Goal: Entertainment & Leisure: Consume media (video, audio)

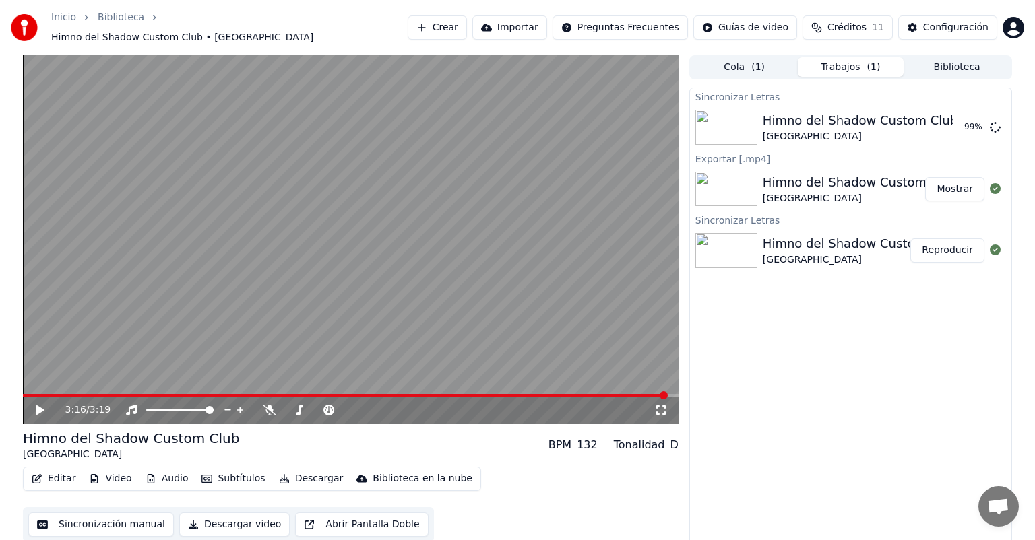
click at [835, 405] on div "Sincronizar Letras Himno del Shadow Custom Club [GEOGRAPHIC_DATA] 99 % Exportar…" at bounding box center [850, 317] width 323 height 459
click at [938, 381] on div "Sincronizar Letras Himno del Shadow Custom Club [GEOGRAPHIC_DATA] 99 % Exportar…" at bounding box center [850, 317] width 323 height 459
click at [43, 407] on icon at bounding box center [50, 410] width 32 height 11
click at [40, 405] on icon at bounding box center [50, 410] width 32 height 11
click at [32, 394] on span at bounding box center [37, 395] width 29 height 3
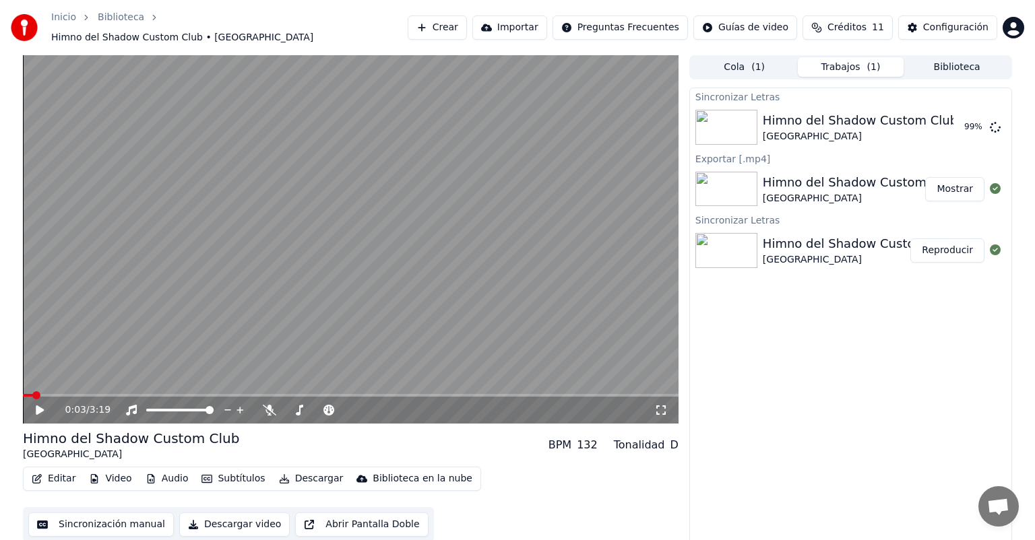
click at [30, 394] on span at bounding box center [28, 395] width 10 height 3
click at [23, 393] on span at bounding box center [27, 395] width 8 height 8
click at [654, 394] on span at bounding box center [351, 395] width 656 height 3
click at [40, 405] on icon at bounding box center [50, 410] width 32 height 11
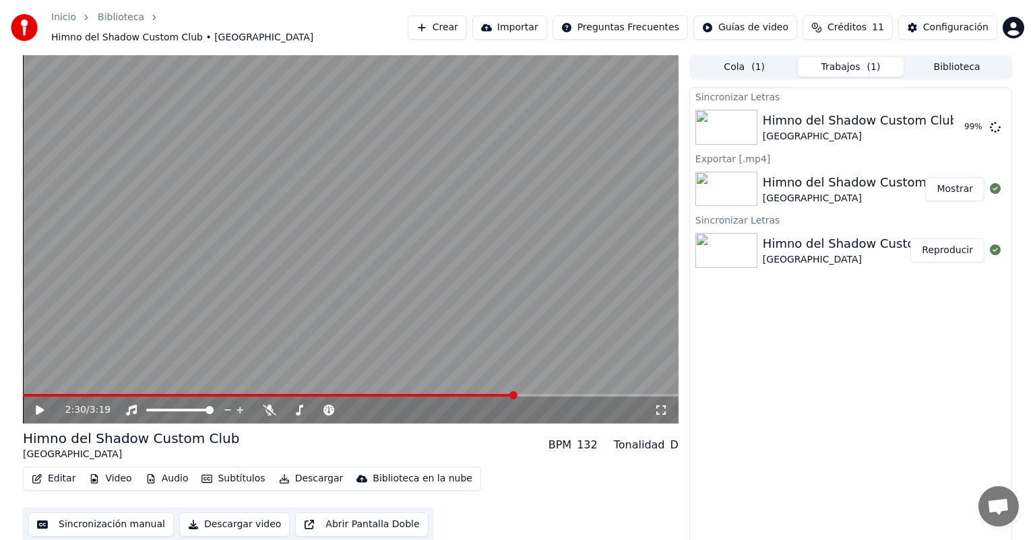
click at [515, 394] on span at bounding box center [269, 395] width 492 height 3
click at [41, 404] on div "2:30 / 3:19" at bounding box center [350, 410] width 645 height 13
click at [23, 391] on span at bounding box center [27, 395] width 8 height 8
